Goal: Find specific page/section: Find specific page/section

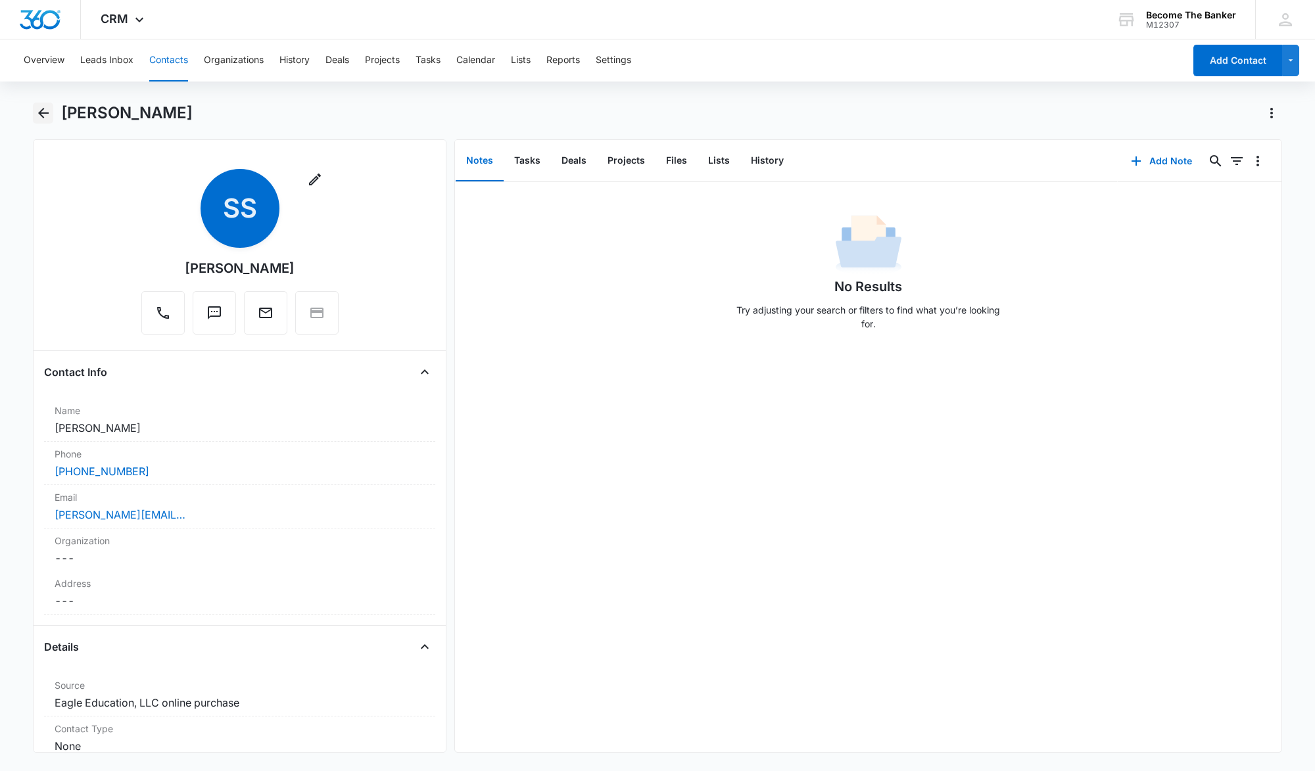
click at [44, 110] on icon "Back" at bounding box center [43, 113] width 16 height 16
click at [175, 55] on button "Contacts" at bounding box center [168, 60] width 39 height 42
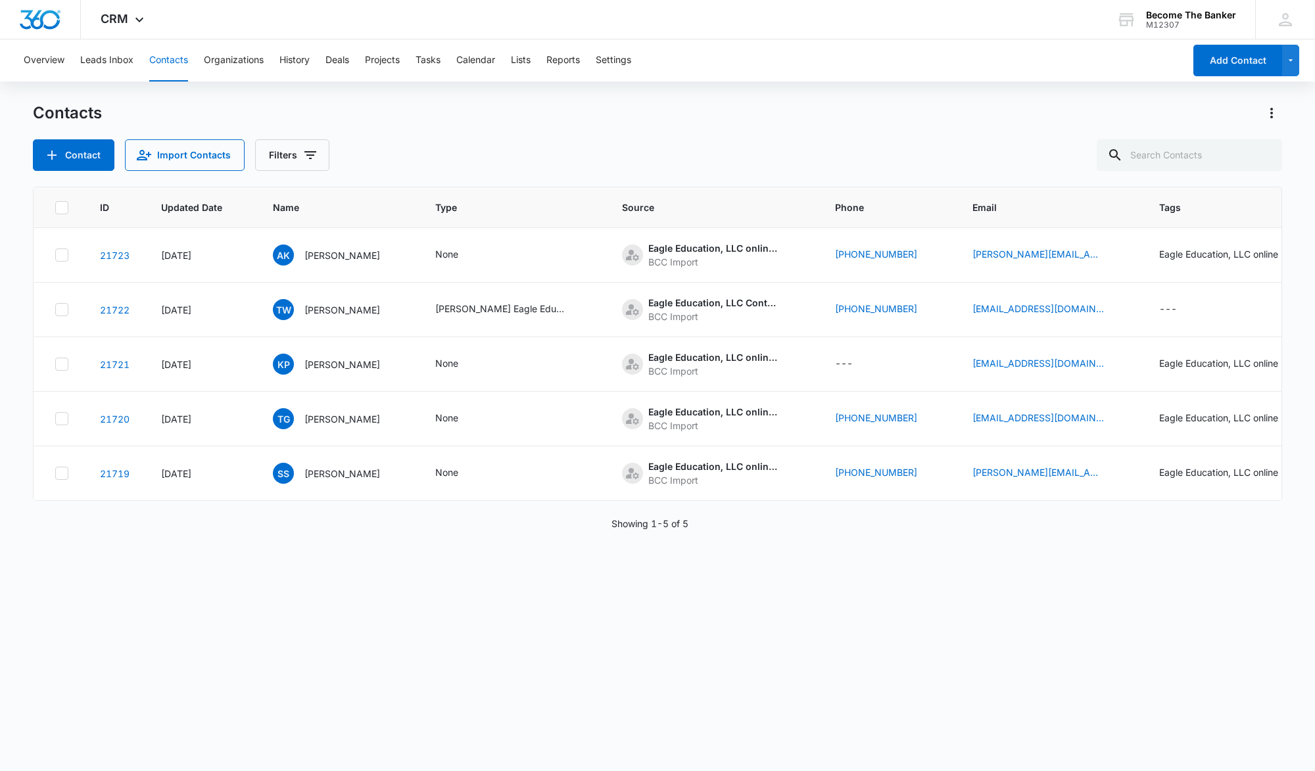
click at [555, 129] on div "Contacts Contact Import Contacts Filters" at bounding box center [657, 137] width 1249 height 68
